Goal: Answer question/provide support: Share knowledge or assist other users

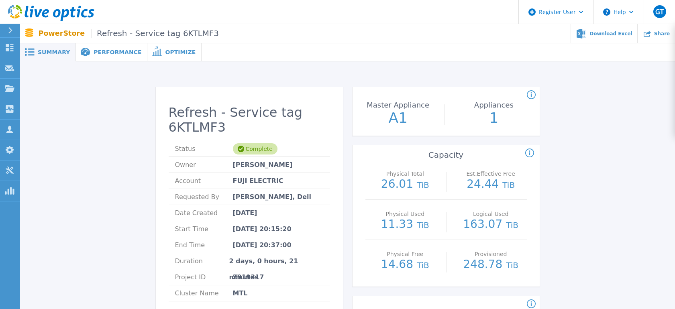
scroll to position [223, 0]
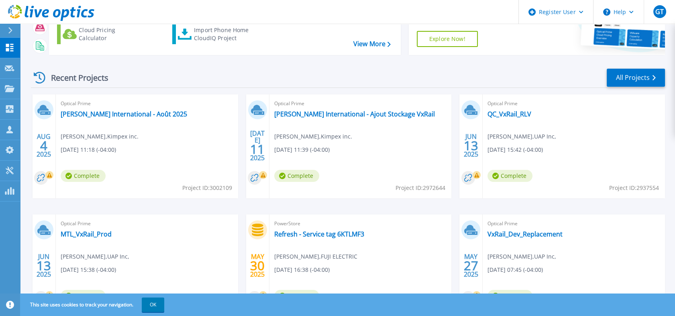
scroll to position [109, 0]
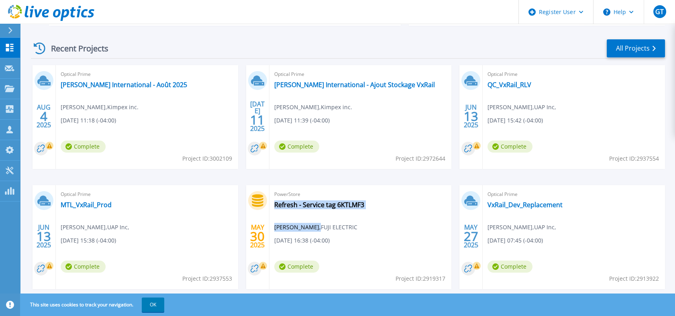
drag, startPoint x: 272, startPoint y: 208, endPoint x: 312, endPoint y: 208, distance: 40.2
click at [312, 208] on div "PowerStore Refresh - Service tag 6KTLMF3 Sridhar Reddy , FUJI ELECTRIC 05/30/20…" at bounding box center [360, 237] width 182 height 104
copy div "Refresh - Service tag 6KTLMF3 Sridhar Reddy ,"
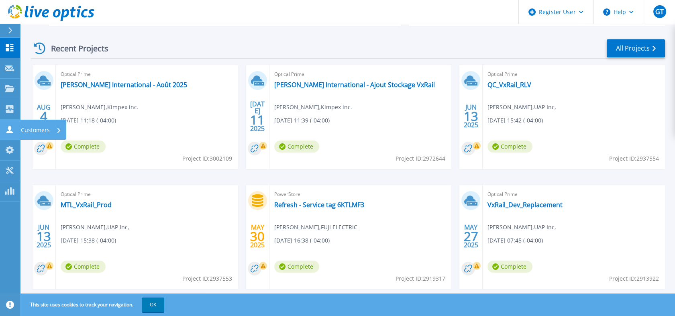
click at [8, 126] on icon at bounding box center [9, 130] width 6 height 8
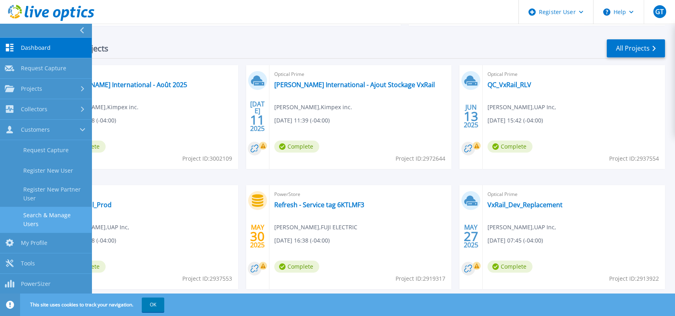
click at [47, 207] on link "Search & Manage Users" at bounding box center [46, 220] width 92 height 26
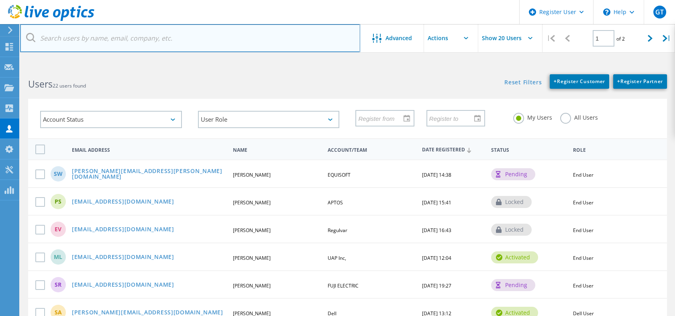
click at [112, 38] on input "text" at bounding box center [190, 38] width 340 height 28
paste input "Refresh - Service tag 6KTLMF3 Sridhar Reddy,"
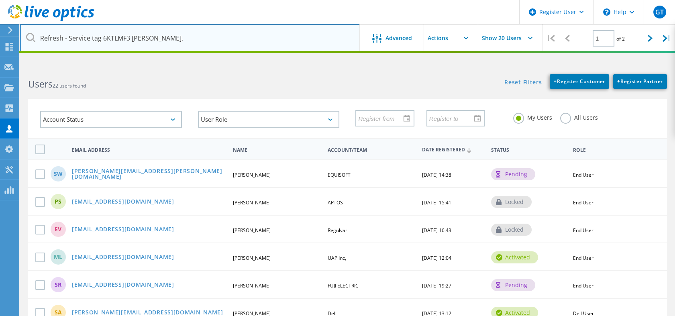
click at [196, 40] on input "Refresh - Service tag 6KTLMF3 Sridhar Reddy," at bounding box center [190, 38] width 340 height 28
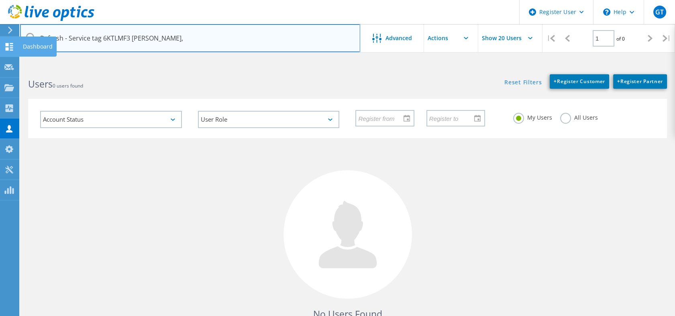
drag, startPoint x: 130, startPoint y: 37, endPoint x: 0, endPoint y: 39, distance: 130.5
click at [0, 39] on html "Register User \n Help Explore Helpful Articles Contact Support GT Dell User Gae…" at bounding box center [337, 191] width 675 height 382
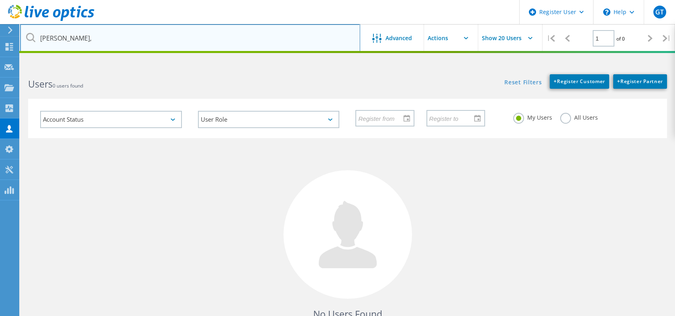
click at [94, 39] on input "[PERSON_NAME]," at bounding box center [190, 38] width 340 height 28
click at [288, 43] on input "Sridhar Reddy" at bounding box center [190, 38] width 340 height 28
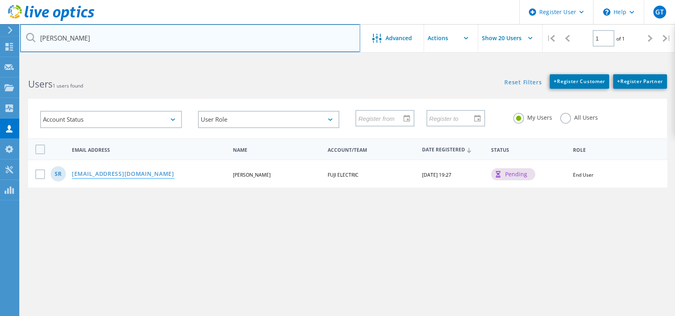
type input "[PERSON_NAME]"
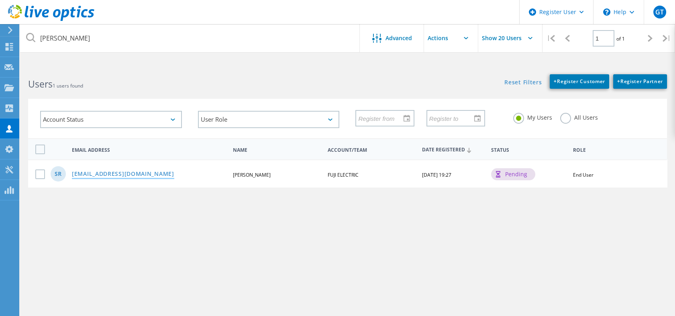
click at [104, 171] on link "[EMAIL_ADDRESS][DOMAIN_NAME]" at bounding box center [123, 174] width 102 height 7
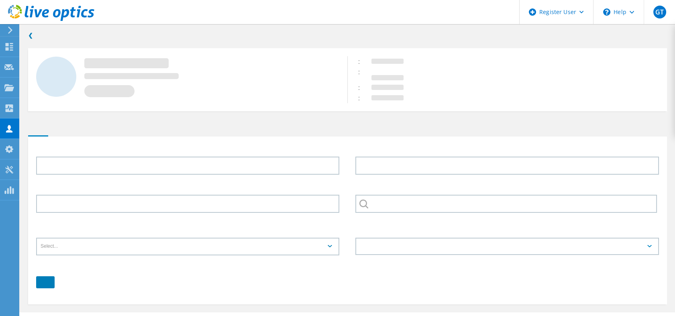
type input "Sridhar"
type input "Reddy"
type input "FUJI ELECTRIC"
type input "English"
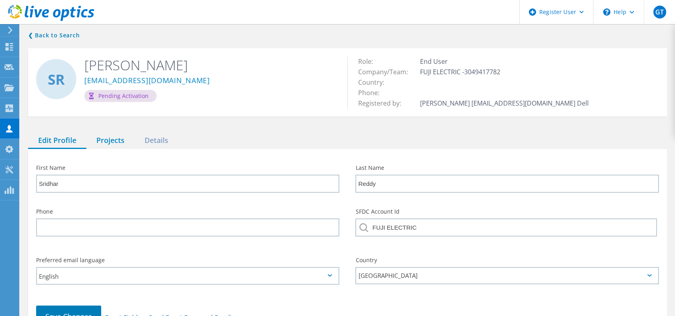
click at [111, 133] on div "Projects" at bounding box center [110, 141] width 48 height 16
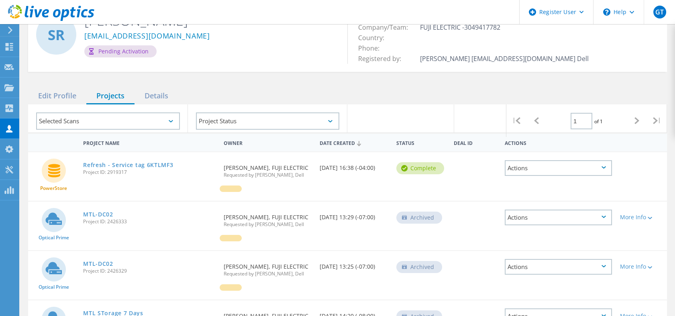
scroll to position [134, 0]
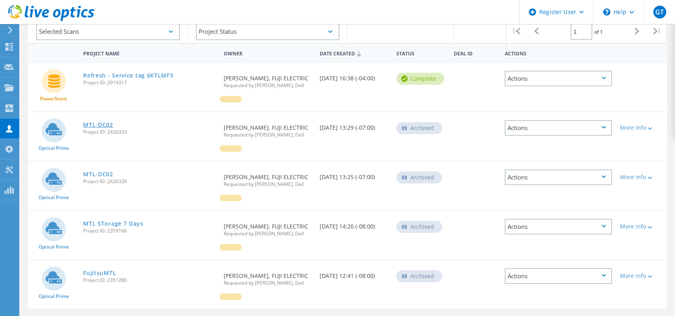
click at [88, 122] on link "MTL-DC02" at bounding box center [98, 125] width 30 height 6
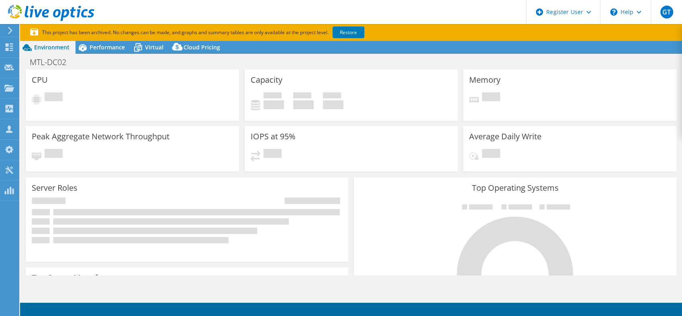
select select "USD"
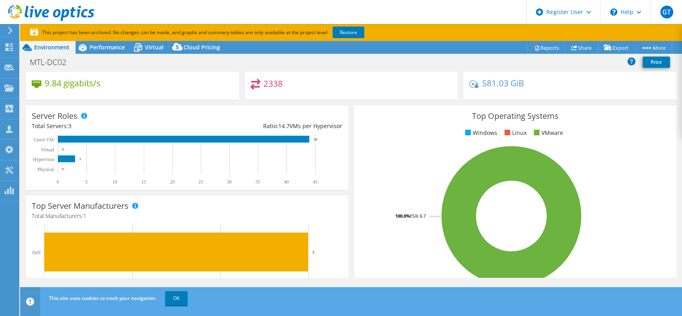
scroll to position [45, 0]
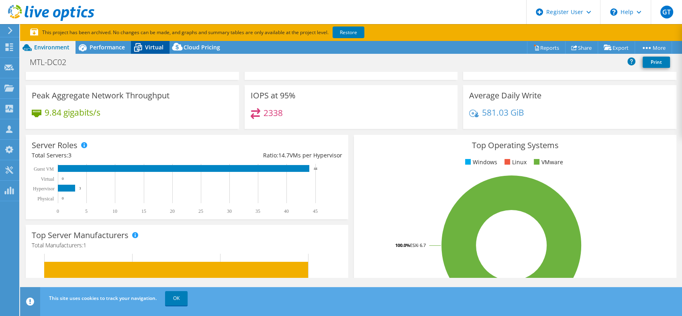
click at [151, 43] on span "Virtual" at bounding box center [154, 47] width 18 height 8
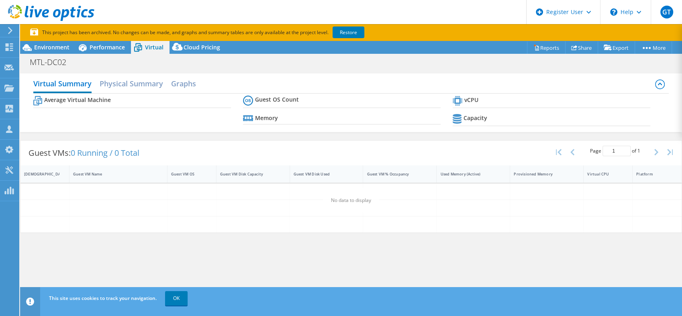
scroll to position [0, 0]
click at [100, 45] on span "Performance" at bounding box center [107, 47] width 35 height 8
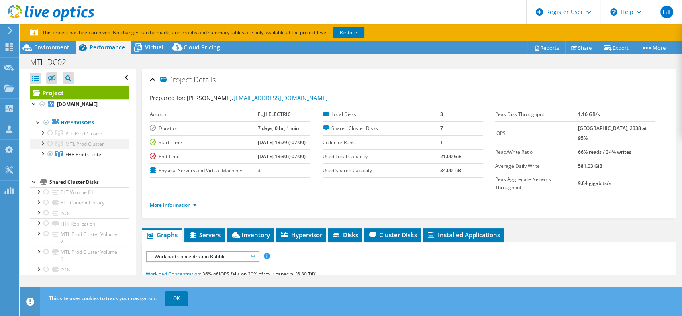
click at [50, 139] on div at bounding box center [50, 144] width 8 height 10
click at [42, 139] on div at bounding box center [42, 143] width 8 height 8
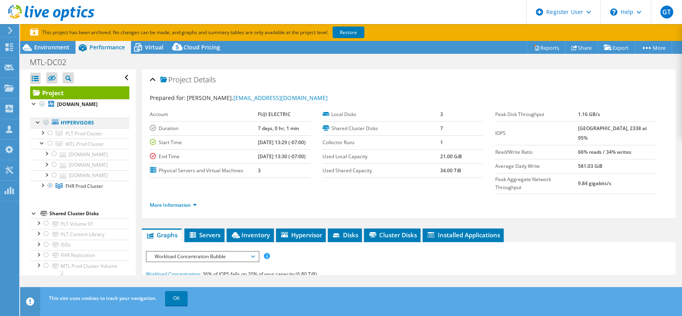
click at [46, 118] on div at bounding box center [46, 123] width 8 height 10
click at [42, 181] on div at bounding box center [42, 185] width 8 height 8
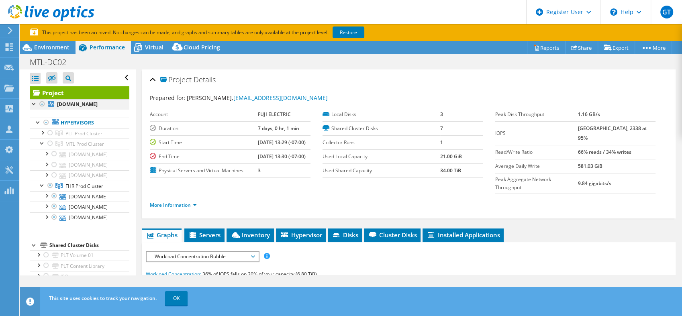
click at [31, 99] on div at bounding box center [34, 103] width 8 height 8
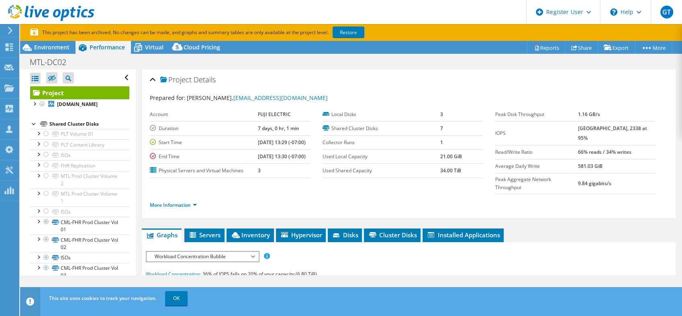
click at [32, 119] on div at bounding box center [34, 123] width 8 height 8
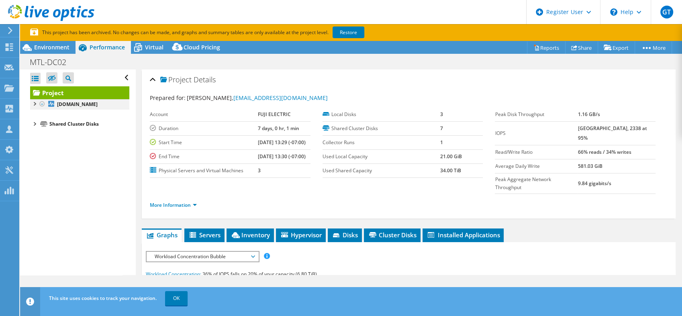
click at [34, 99] on div at bounding box center [34, 103] width 8 height 8
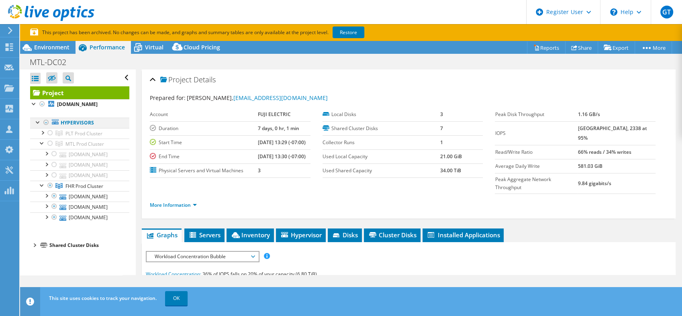
click at [45, 118] on div at bounding box center [46, 123] width 8 height 10
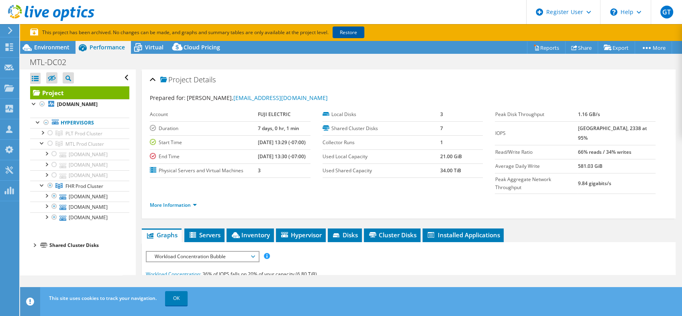
click at [360, 28] on link "Restore" at bounding box center [348, 33] width 32 height 12
click at [178, 300] on link "OK" at bounding box center [176, 298] width 22 height 14
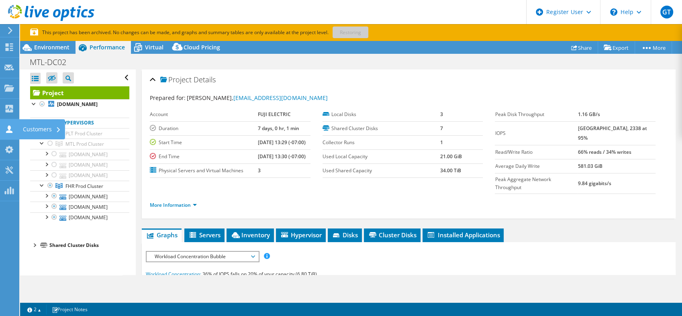
click at [37, 128] on div "Customers" at bounding box center [42, 129] width 46 height 20
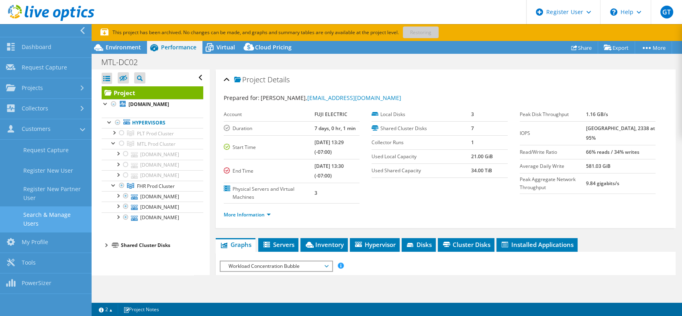
click at [45, 212] on link "Search & Manage Users" at bounding box center [46, 219] width 92 height 26
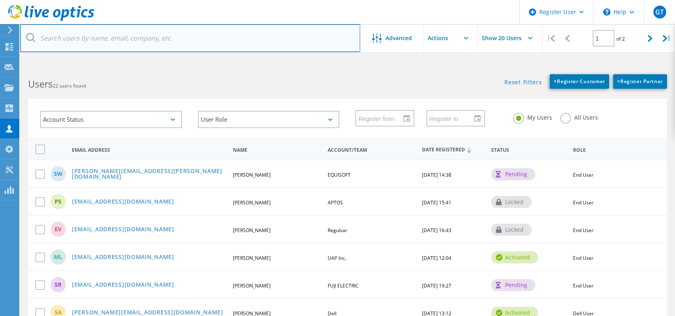
click at [65, 41] on input "text" at bounding box center [190, 38] width 340 height 28
type input "[PERSON_NAME]"
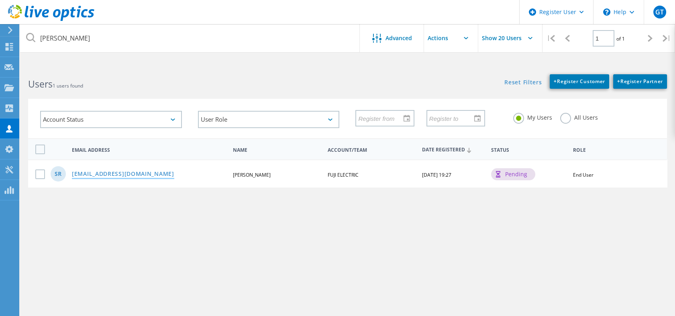
click at [121, 172] on link "[EMAIL_ADDRESS][DOMAIN_NAME]" at bounding box center [123, 174] width 102 height 7
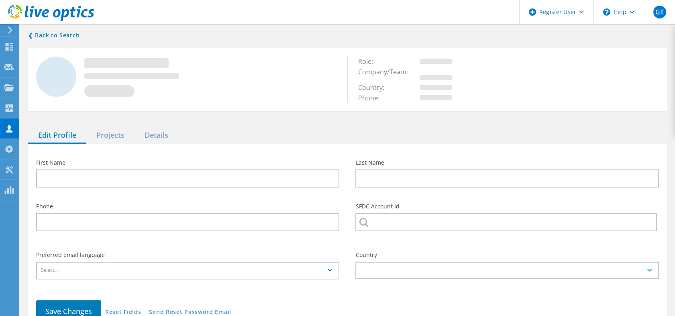
type input "Sridhar"
type input "Reddy"
type input "FUJI ELECTRIC"
type input "English"
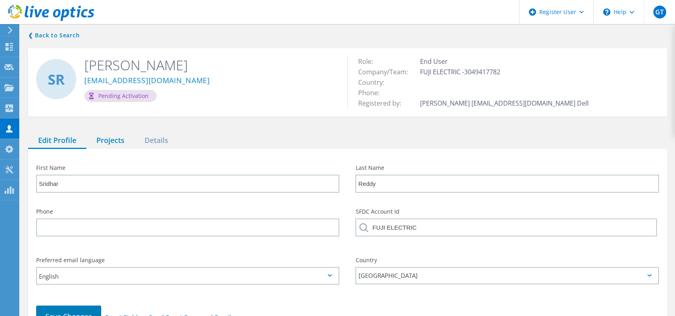
click at [118, 133] on div "Projects" at bounding box center [110, 141] width 48 height 16
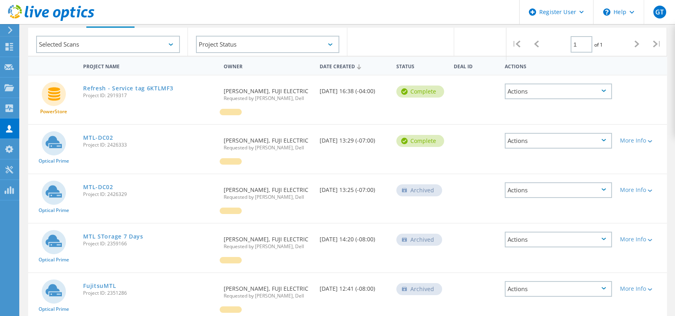
scroll to position [134, 0]
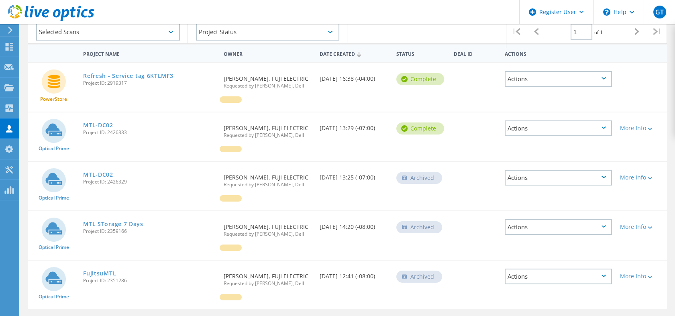
click at [90, 271] on link "FujitsuMTL" at bounding box center [99, 274] width 33 height 6
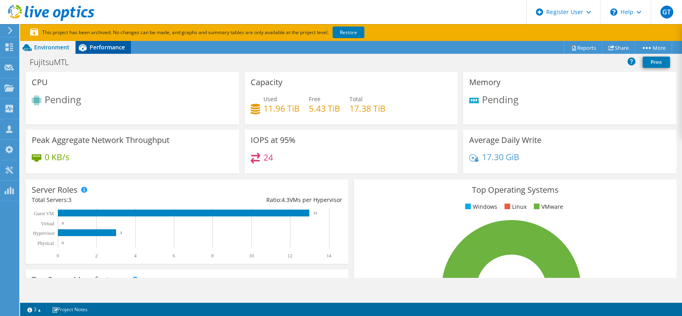
click at [112, 43] on span "Performance" at bounding box center [107, 47] width 35 height 8
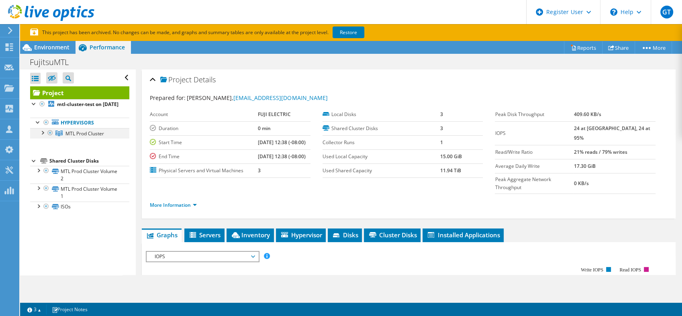
click at [42, 128] on div at bounding box center [42, 132] width 8 height 8
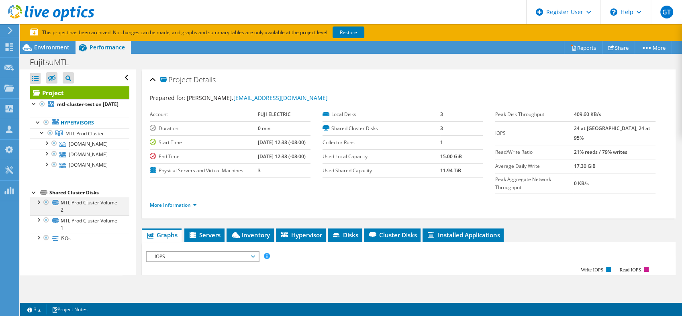
click at [37, 198] on div at bounding box center [38, 202] width 8 height 8
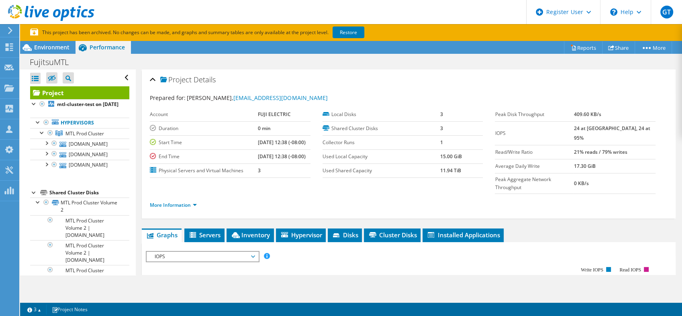
click at [41, 290] on div at bounding box center [38, 294] width 8 height 8
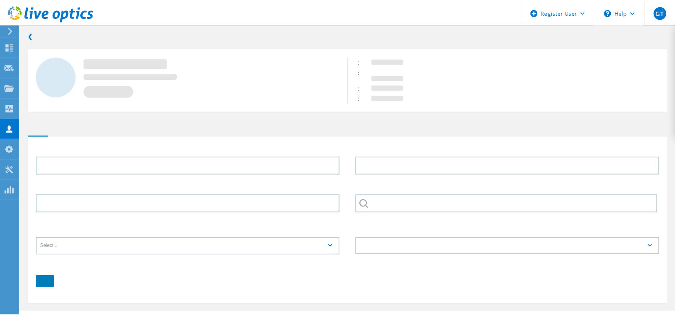
scroll to position [8, 0]
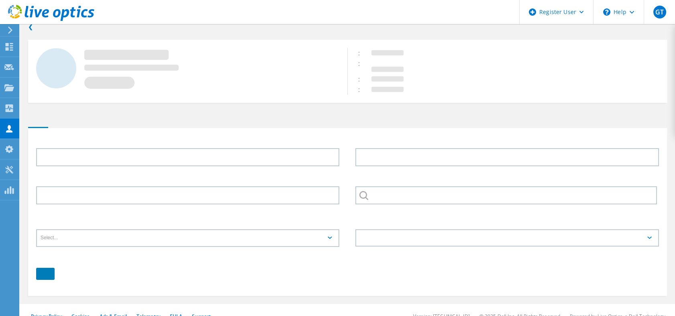
type input "Sridhar"
type input "Reddy"
type input "FUJI ELECTRIC"
type input "English"
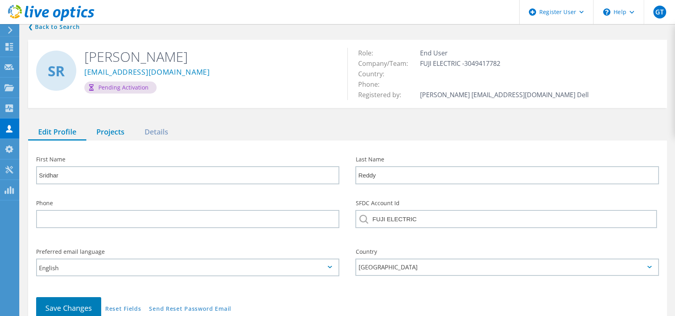
click at [114, 127] on div "Projects" at bounding box center [110, 132] width 48 height 16
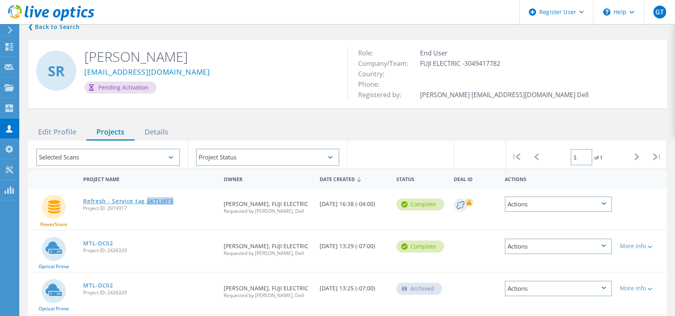
drag, startPoint x: 157, startPoint y: 188, endPoint x: 132, endPoint y: 190, distance: 25.3
click at [132, 190] on div "Refresh - Service tag 6KTLMF3 Project ID: 2919317" at bounding box center [149, 203] width 141 height 31
copy link "6KTLMF3"
click at [98, 241] on link "MTL-DC02" at bounding box center [98, 244] width 30 height 6
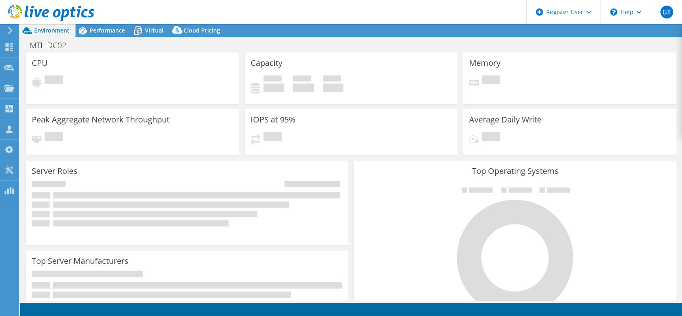
select select "USD"
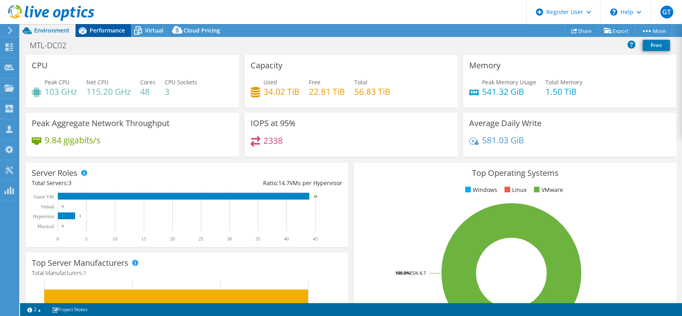
click at [111, 32] on span "Performance" at bounding box center [107, 31] width 35 height 8
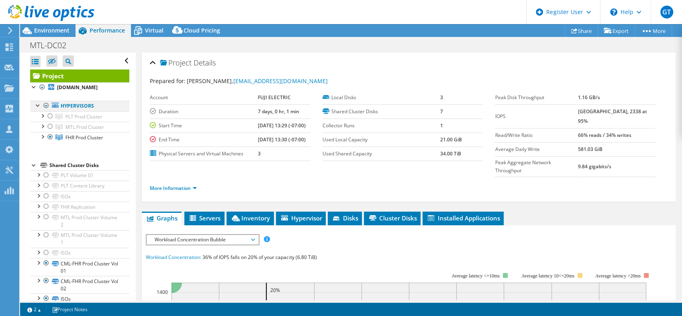
click at [45, 101] on div at bounding box center [46, 106] width 8 height 10
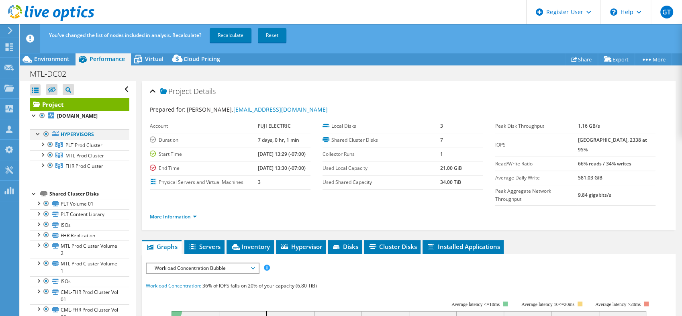
click at [46, 129] on div at bounding box center [46, 134] width 8 height 10
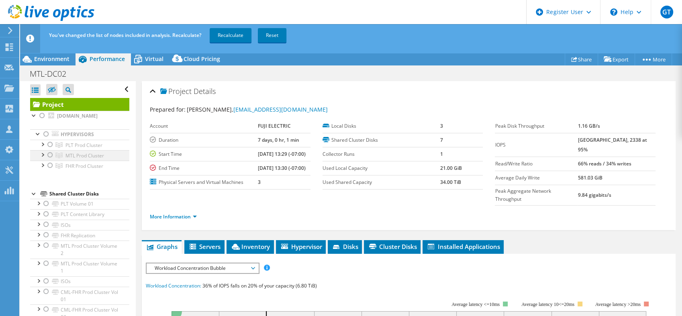
click at [51, 150] on div at bounding box center [50, 155] width 8 height 10
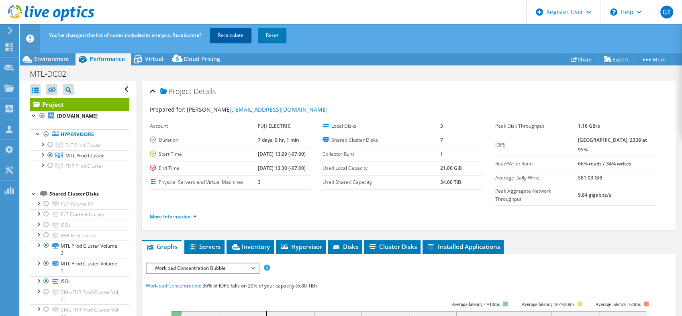
click at [233, 35] on link "Recalculate" at bounding box center [231, 35] width 42 height 14
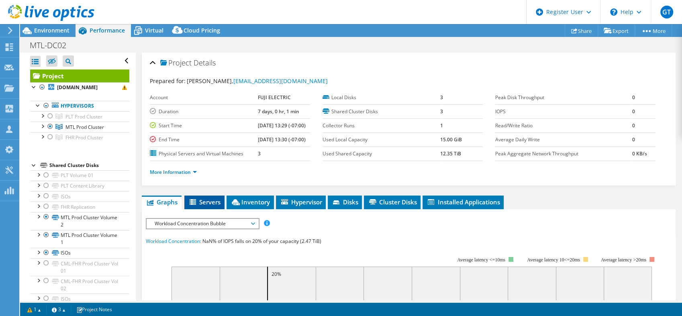
click at [198, 198] on span "Servers" at bounding box center [204, 202] width 32 height 8
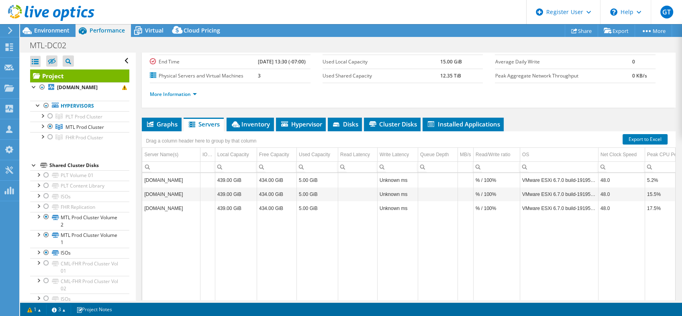
scroll to position [87, 0]
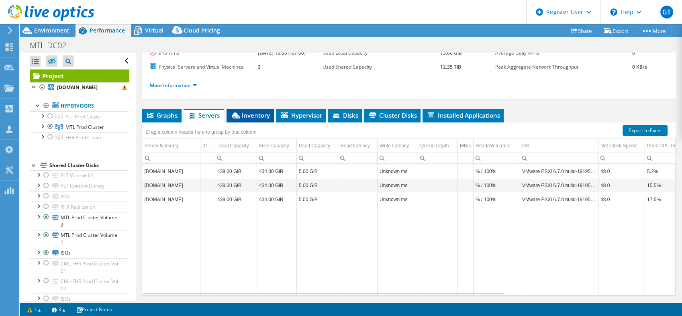
click at [249, 111] on span "Inventory" at bounding box center [249, 115] width 39 height 8
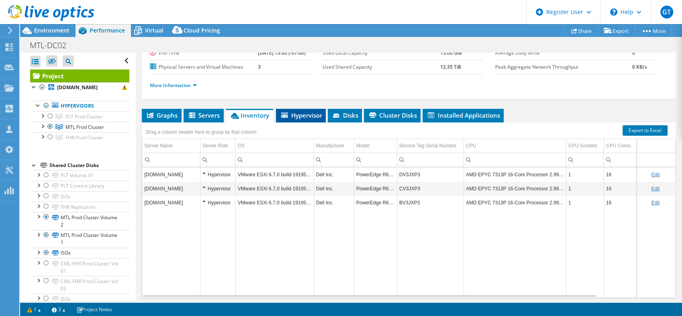
click at [305, 111] on span "Hypervisor" at bounding box center [301, 115] width 42 height 8
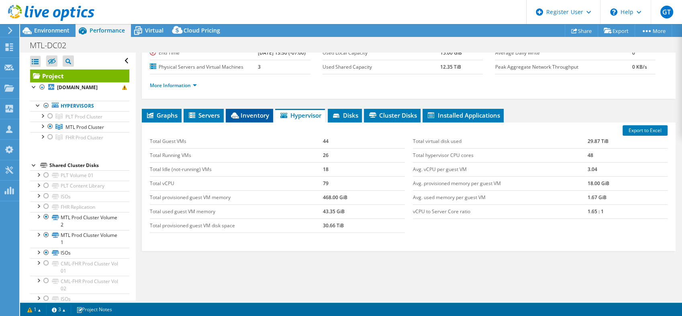
click at [256, 111] on span "Inventory" at bounding box center [249, 115] width 39 height 8
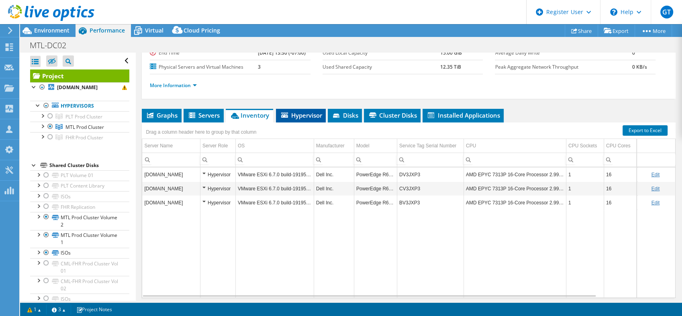
click at [305, 109] on li "Hypervisor" at bounding box center [301, 116] width 50 height 14
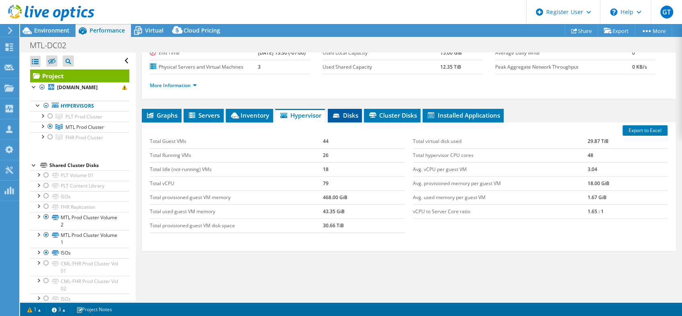
click at [347, 111] on span "Disks" at bounding box center [345, 115] width 26 height 8
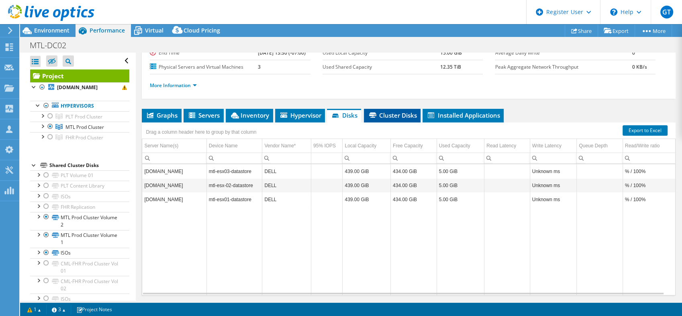
click at [377, 111] on span "Cluster Disks" at bounding box center [392, 115] width 49 height 8
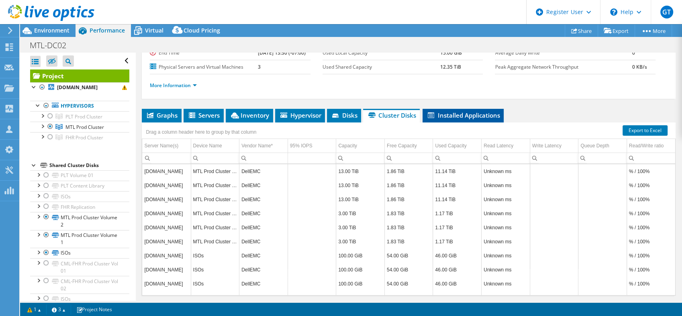
click at [471, 111] on span "Installed Applications" at bounding box center [462, 115] width 73 height 8
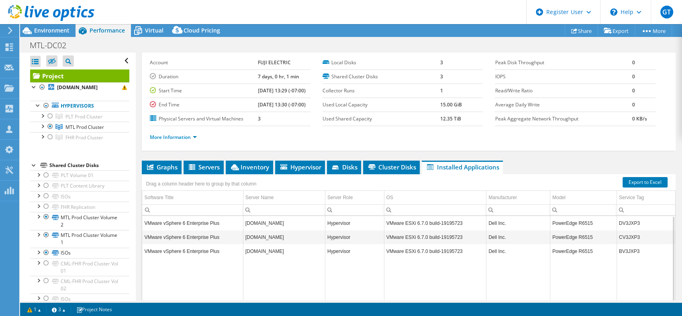
scroll to position [0, 0]
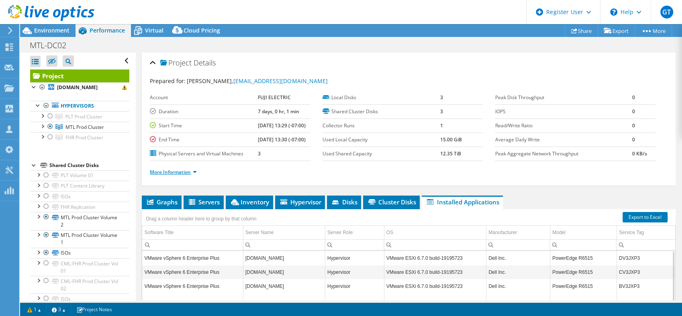
click at [184, 169] on link "More Information" at bounding box center [173, 172] width 47 height 7
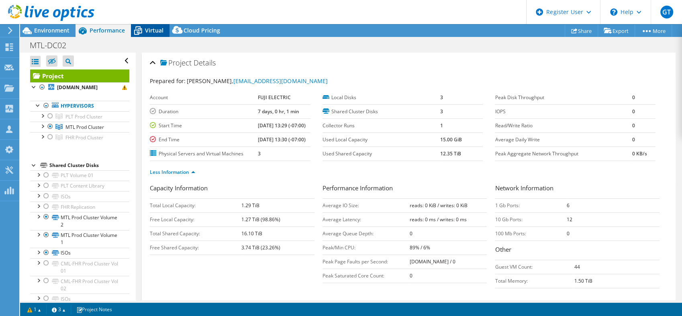
click at [148, 27] on span "Virtual" at bounding box center [154, 31] width 18 height 8
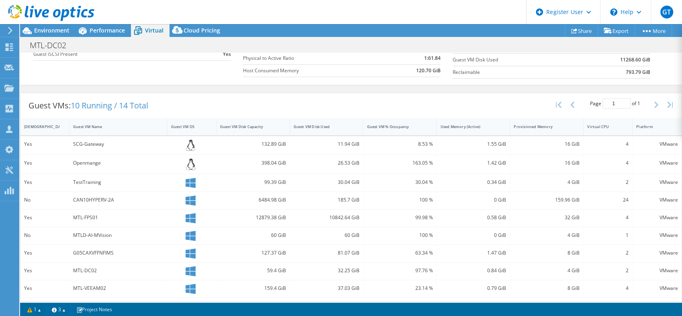
click at [327, 83] on div "Average Virtual Machine vCPUs 3 Active Memory 1.24 GiB Provisioned Memory 12.00…" at bounding box center [350, 21] width 635 height 124
click at [199, 28] on span "Cloud Pricing" at bounding box center [201, 31] width 37 height 8
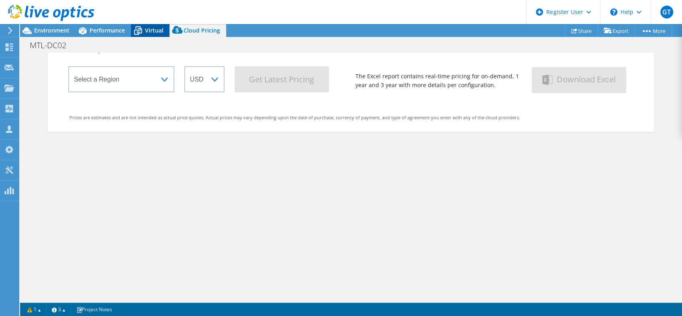
click at [154, 29] on span "Virtual" at bounding box center [154, 31] width 18 height 8
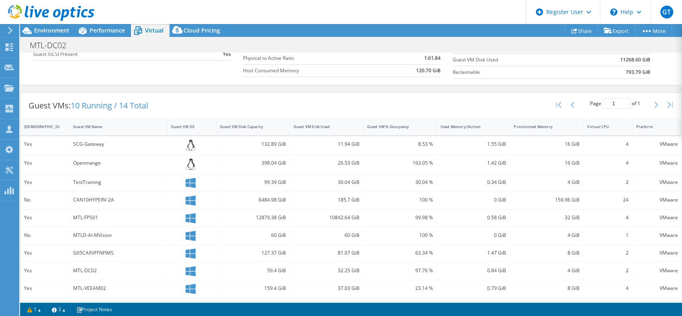
click at [313, 83] on div "Average Virtual Machine vCPUs 3 Active Memory 1.24 GiB Provisioned Memory 12.00…" at bounding box center [350, 21] width 635 height 124
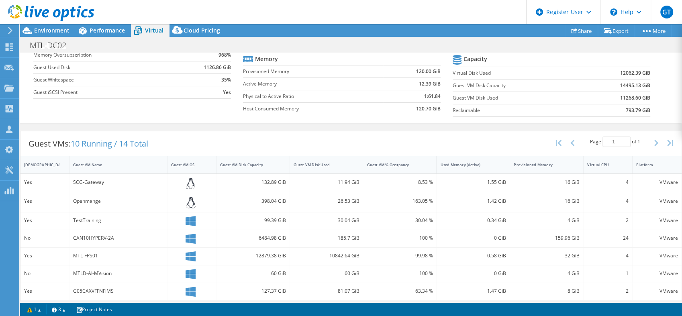
scroll to position [0, 0]
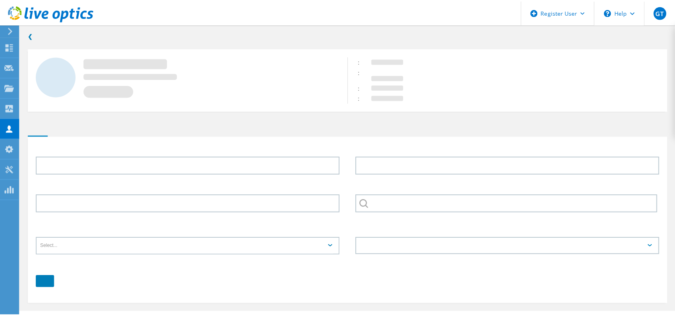
scroll to position [8, 0]
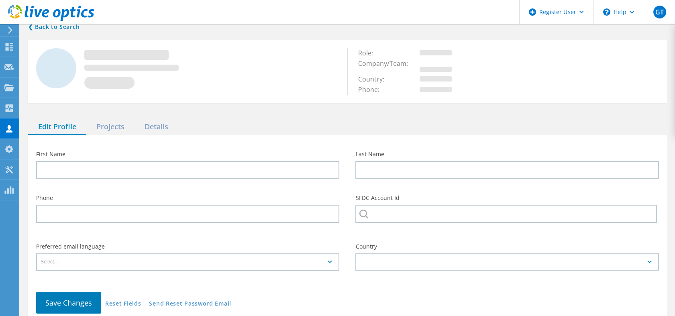
type input "Sridhar"
type input "Reddy"
type input "FUJI ELECTRIC"
type input "English"
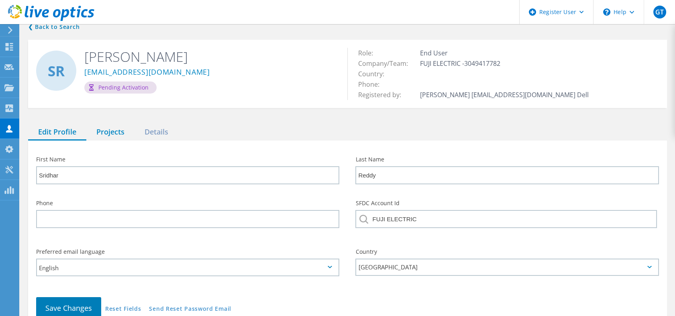
click at [113, 128] on div "Projects" at bounding box center [110, 132] width 48 height 16
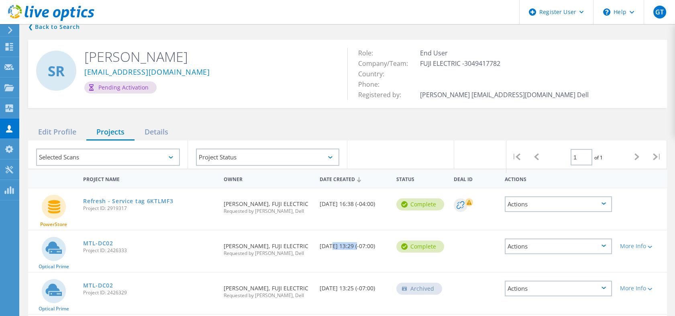
drag, startPoint x: 326, startPoint y: 236, endPoint x: 349, endPoint y: 236, distance: 22.9
click at [347, 236] on div "Date Created [DATE] 13:29 (-07:00)" at bounding box center [354, 243] width 77 height 27
